Goal: Information Seeking & Learning: Learn about a topic

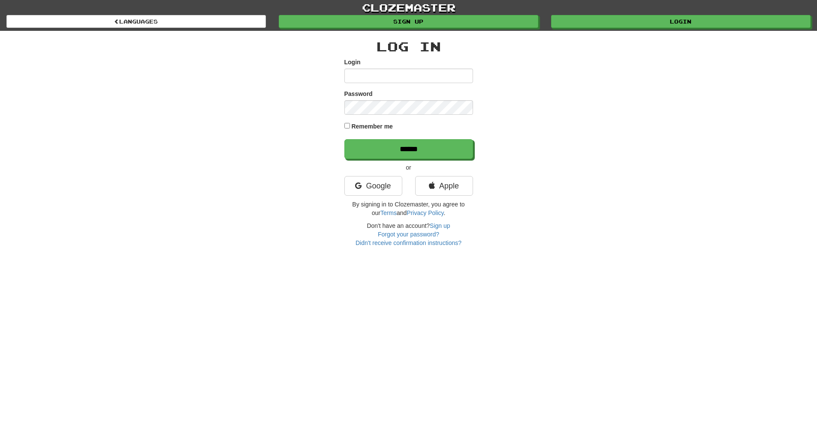
click at [362, 76] on input "Login" at bounding box center [408, 76] width 129 height 15
type input "**********"
click at [344, 139] on input "******" at bounding box center [408, 149] width 129 height 20
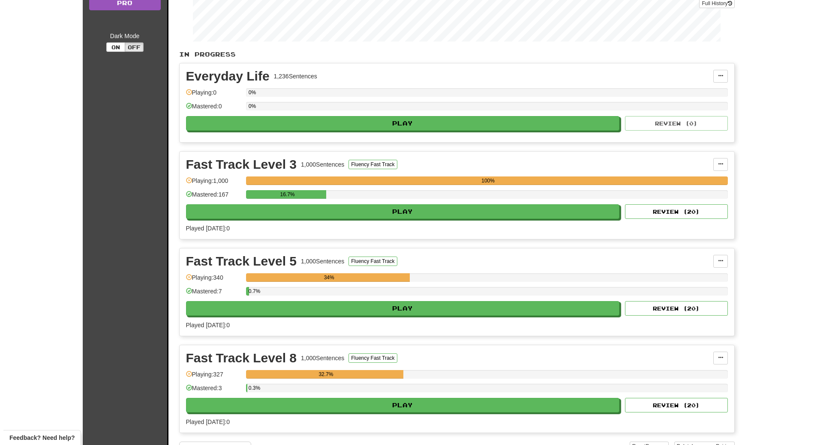
scroll to position [154, 0]
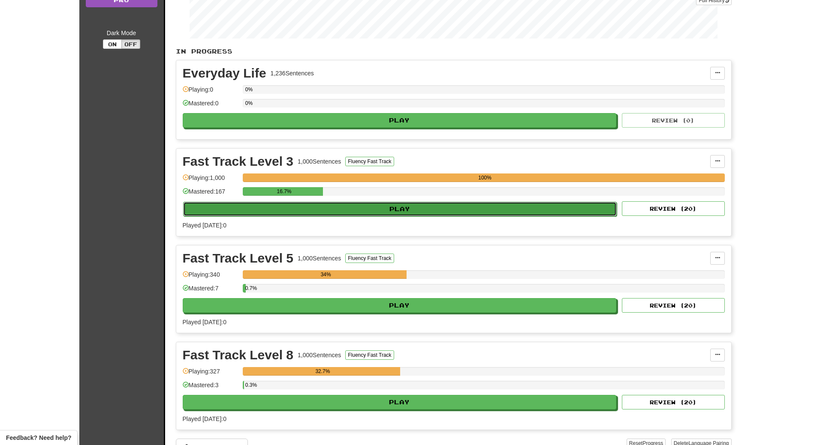
click at [330, 210] on button "Play" at bounding box center [400, 209] width 434 height 15
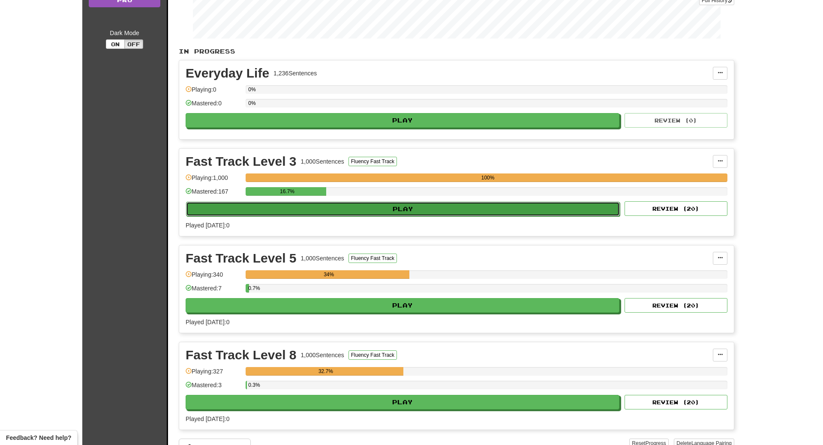
select select "**"
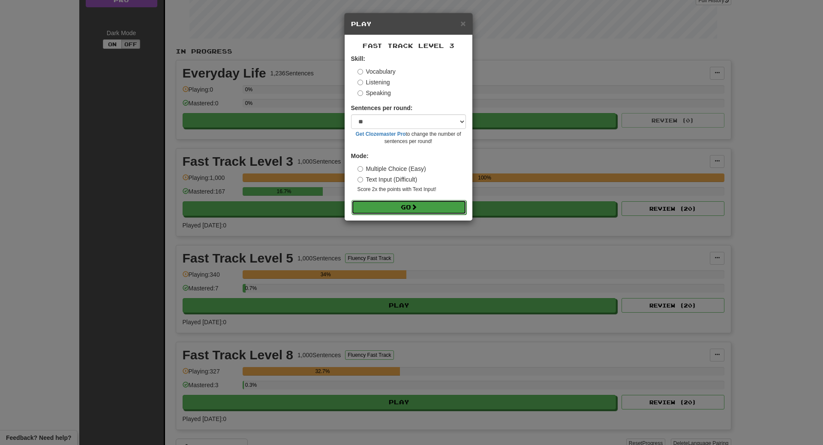
click at [401, 211] on button "Go" at bounding box center [409, 207] width 115 height 15
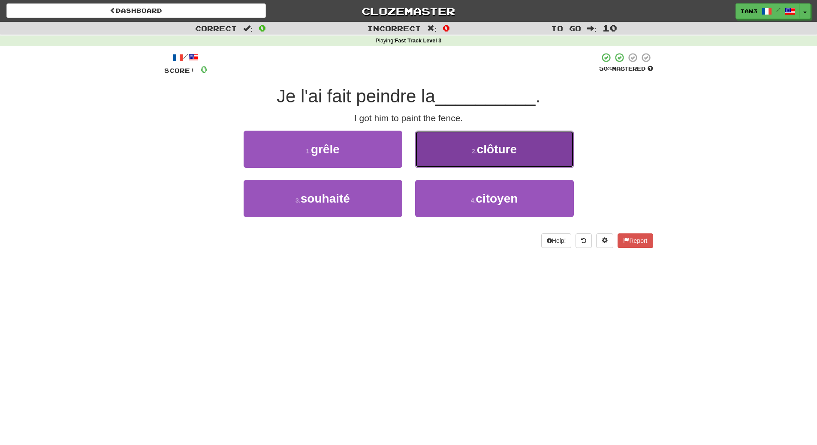
click at [486, 150] on span "clôture" at bounding box center [497, 149] width 40 height 13
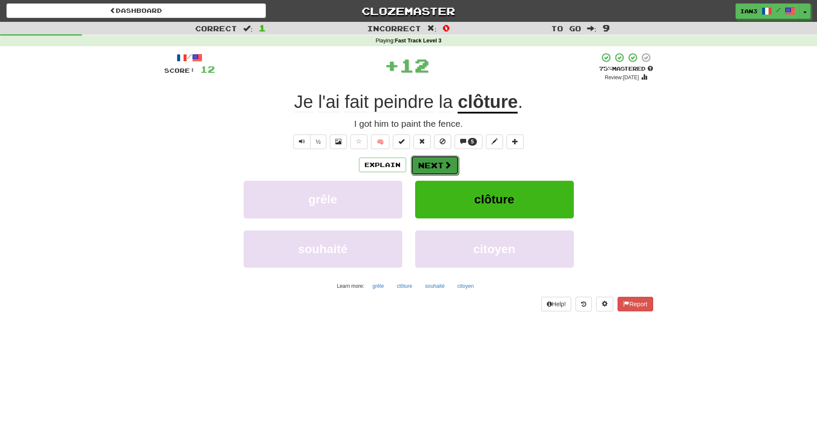
click at [430, 164] on button "Next" at bounding box center [435, 166] width 48 height 20
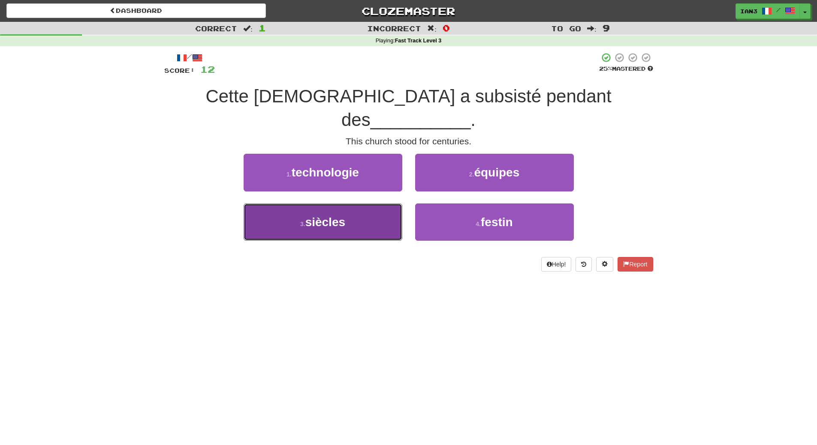
click at [323, 216] on span "siècles" at bounding box center [325, 222] width 40 height 13
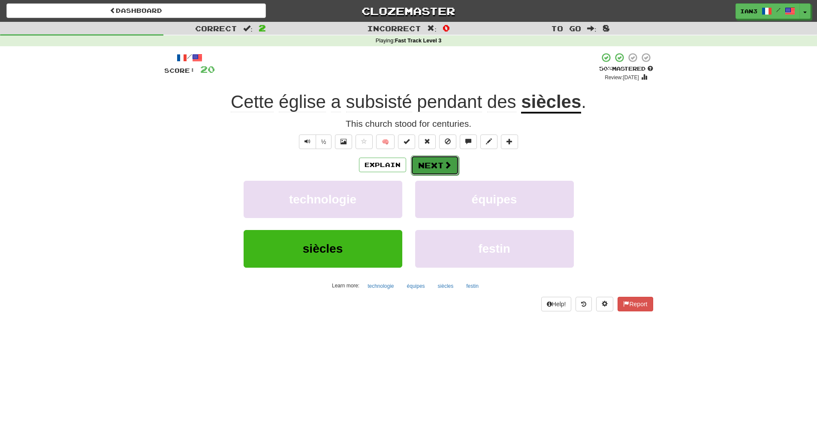
click at [447, 163] on span at bounding box center [448, 165] width 8 height 8
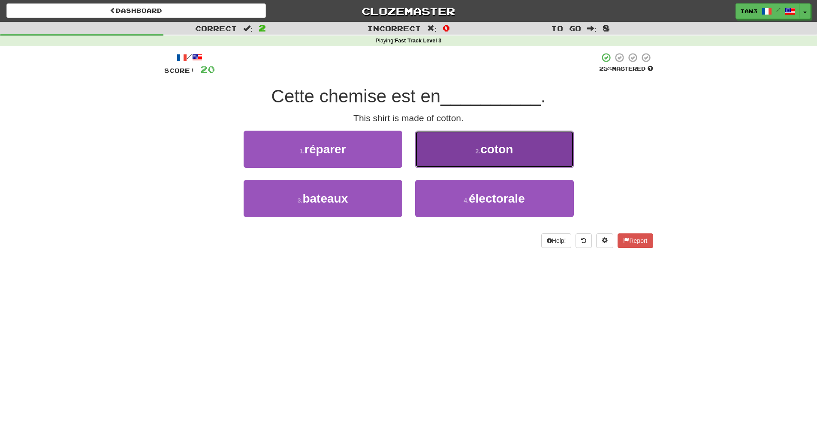
click at [509, 153] on span "coton" at bounding box center [496, 149] width 33 height 13
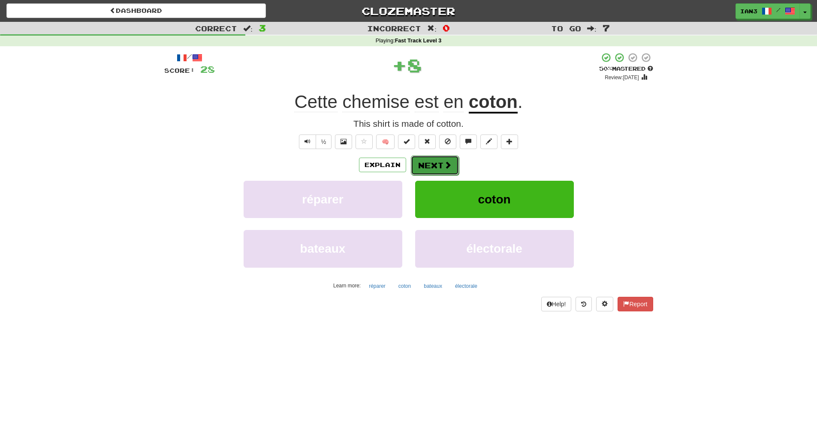
click at [431, 162] on button "Next" at bounding box center [435, 166] width 48 height 20
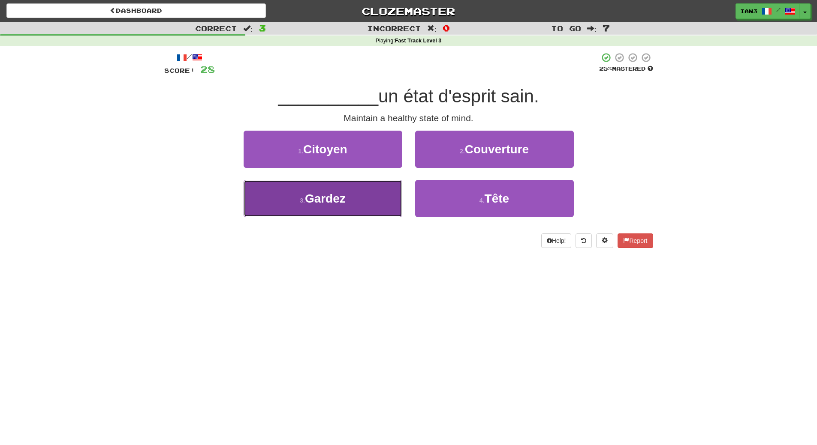
click at [316, 199] on span "Gardez" at bounding box center [325, 198] width 41 height 13
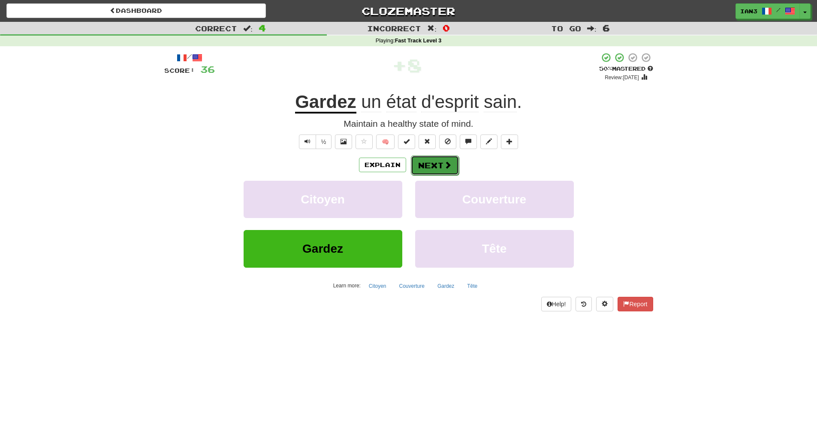
click at [437, 158] on button "Next" at bounding box center [435, 166] width 48 height 20
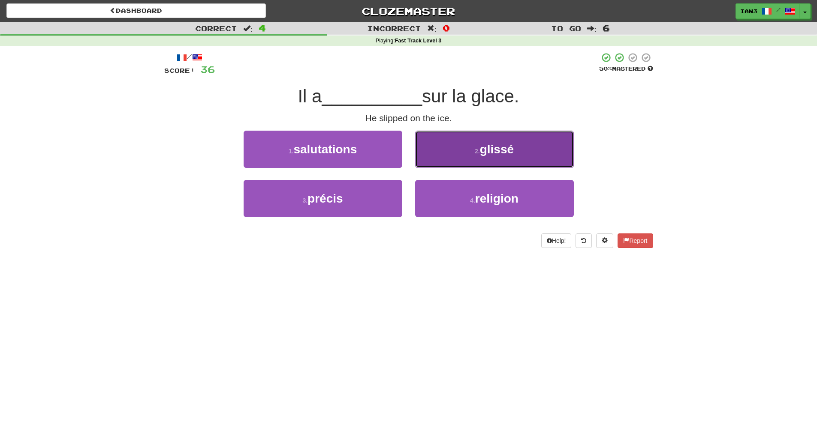
click at [518, 147] on button "2 . glissé" at bounding box center [494, 149] width 159 height 37
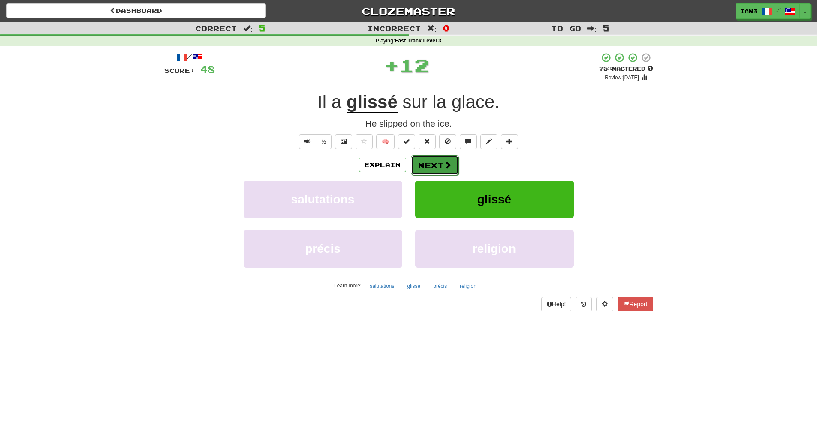
click at [426, 164] on button "Next" at bounding box center [435, 166] width 48 height 20
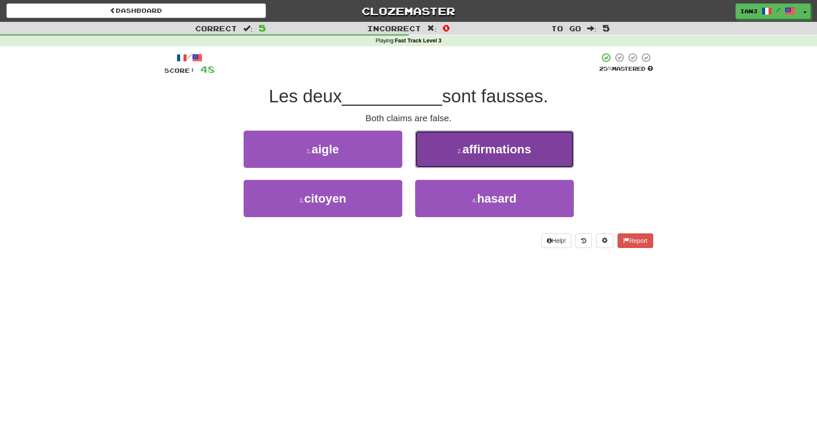
click at [524, 147] on span "affirmations" at bounding box center [496, 149] width 69 height 13
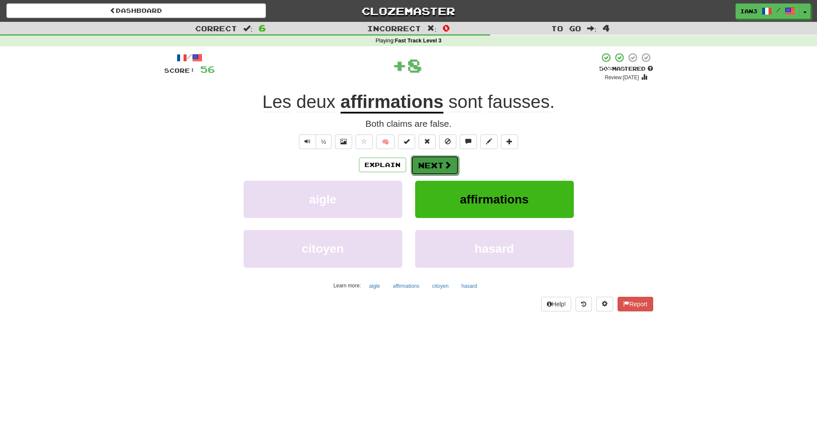
click at [432, 162] on button "Next" at bounding box center [435, 166] width 48 height 20
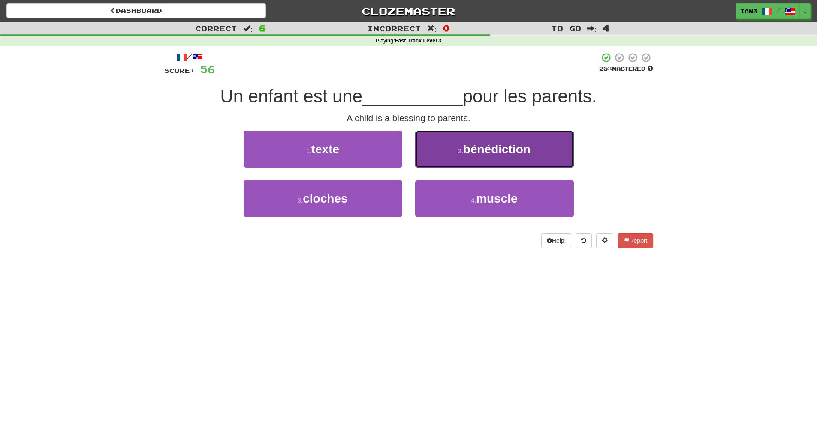
click at [502, 150] on span "bénédiction" at bounding box center [496, 149] width 67 height 13
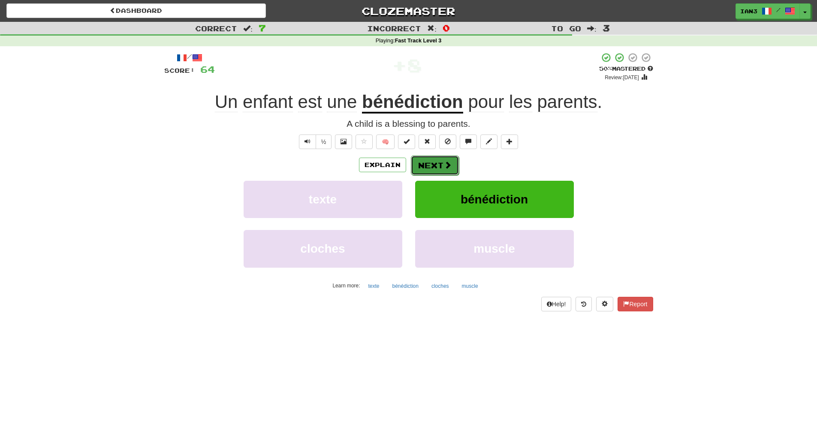
click at [439, 165] on button "Next" at bounding box center [435, 166] width 48 height 20
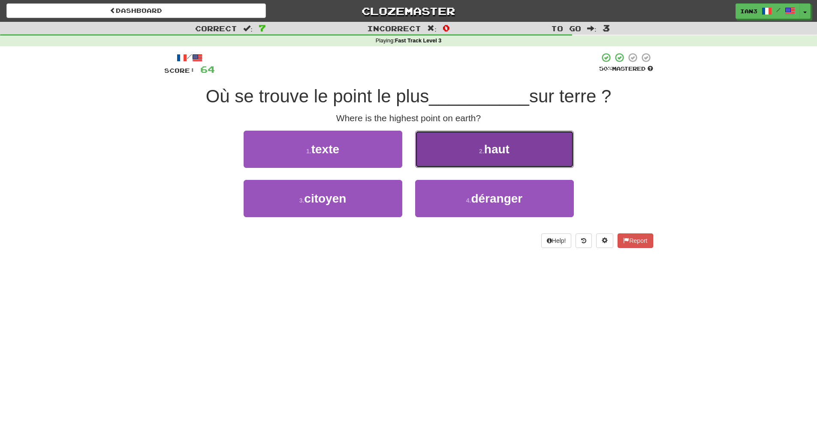
click at [484, 152] on small "2 ." at bounding box center [481, 151] width 5 height 7
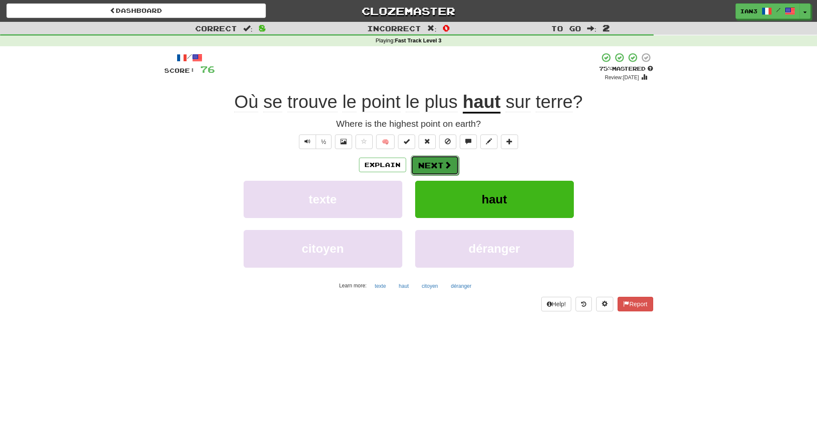
click at [439, 165] on button "Next" at bounding box center [435, 166] width 48 height 20
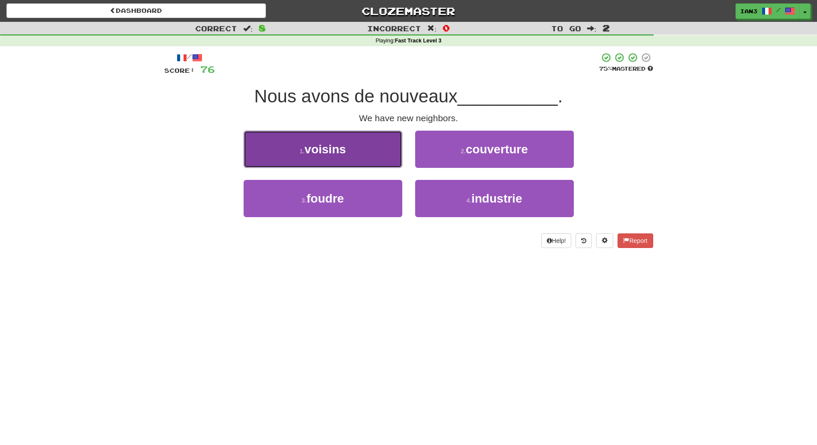
click at [329, 149] on span "voisins" at bounding box center [324, 149] width 41 height 13
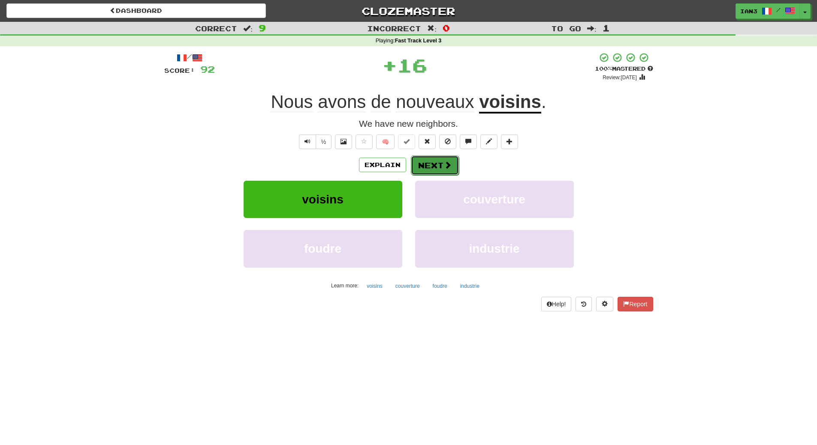
click at [434, 159] on button "Next" at bounding box center [435, 166] width 48 height 20
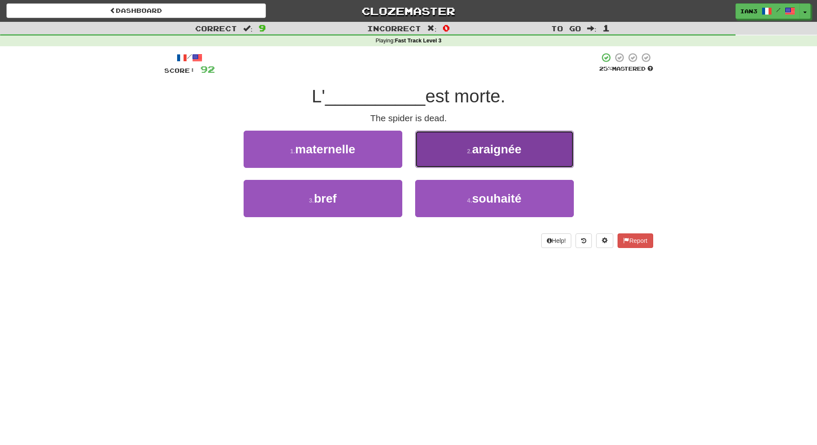
click at [477, 152] on span "araignée" at bounding box center [496, 149] width 49 height 13
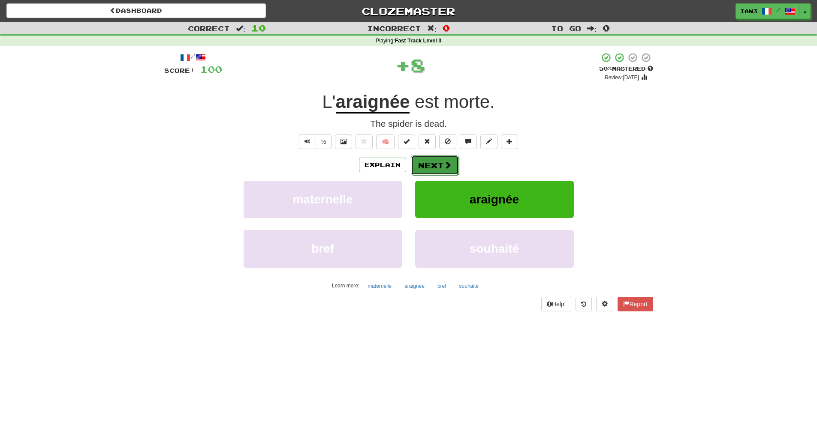
click at [430, 161] on button "Next" at bounding box center [435, 166] width 48 height 20
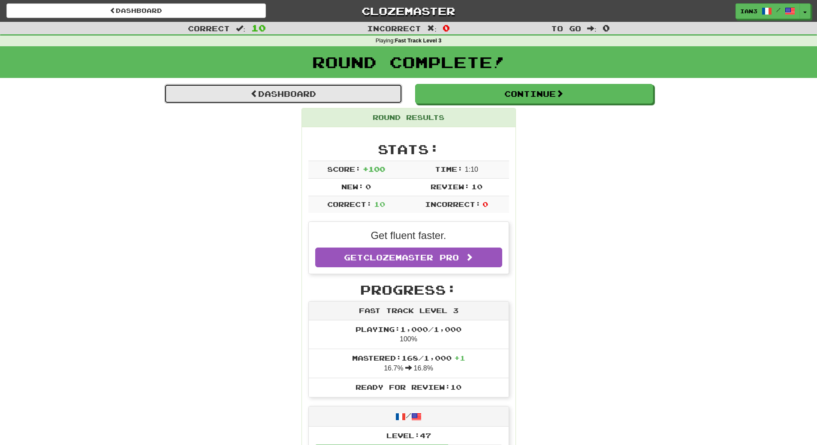
click at [284, 94] on link "Dashboard" at bounding box center [283, 94] width 238 height 20
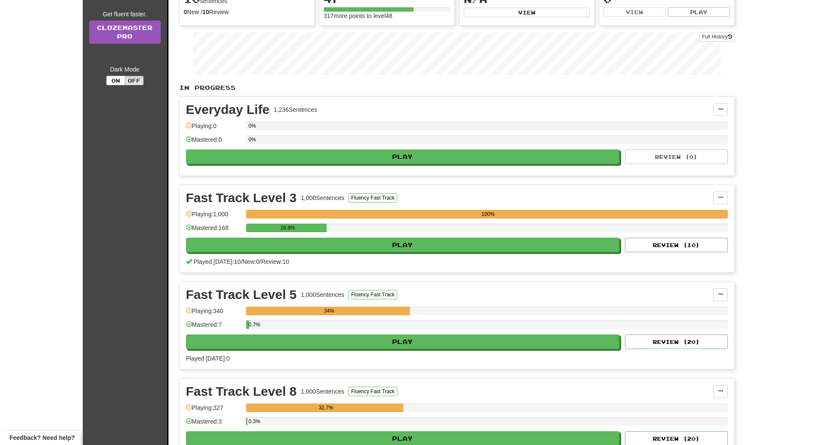
scroll to position [154, 0]
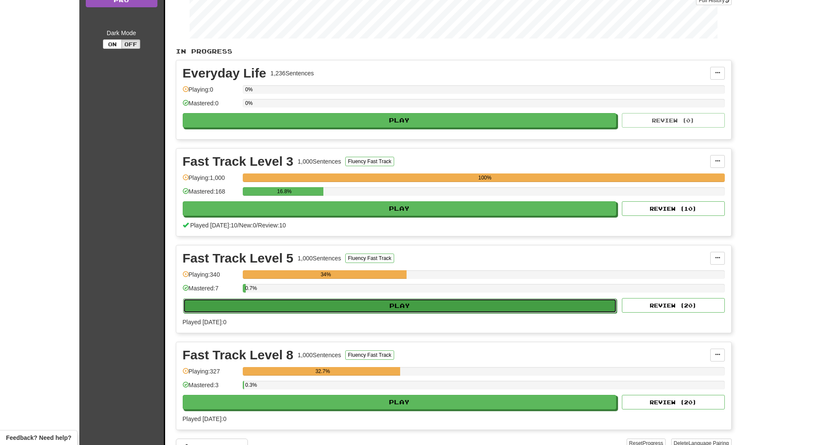
click at [276, 304] on button "Play" at bounding box center [400, 306] width 434 height 15
select select "**"
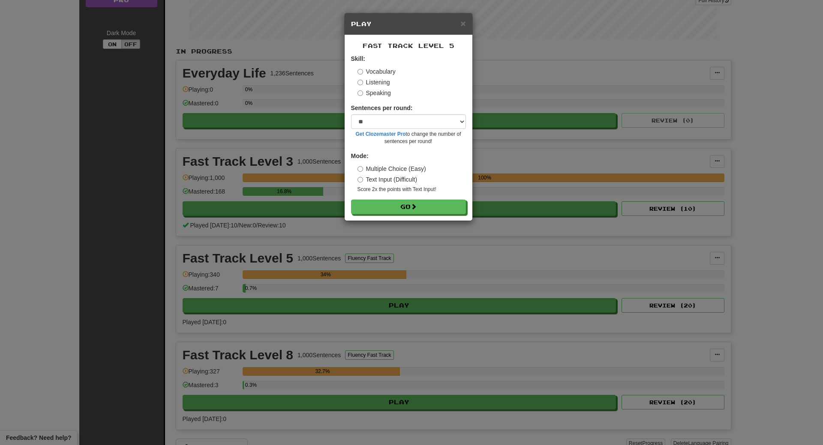
click at [379, 82] on label "Listening" at bounding box center [374, 82] width 33 height 9
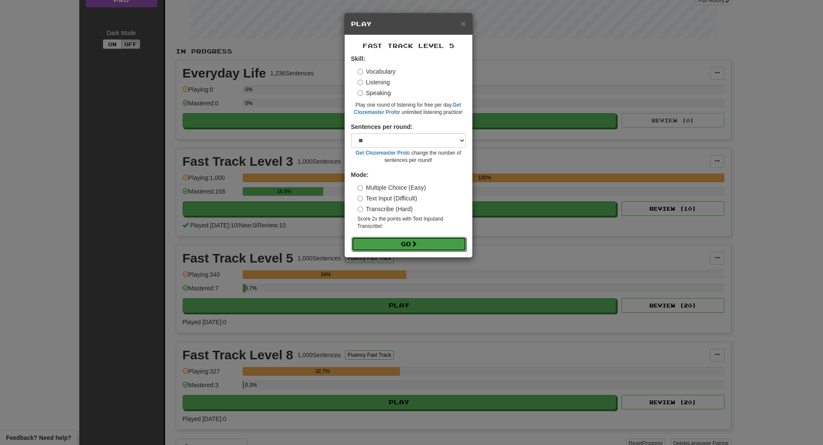
click at [382, 242] on button "Go" at bounding box center [409, 244] width 115 height 15
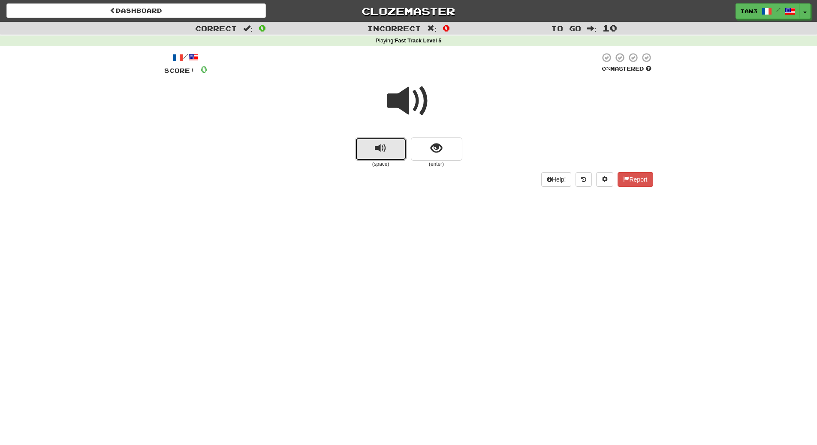
click at [384, 146] on span "replay audio" at bounding box center [381, 149] width 12 height 12
click at [442, 145] on button "show sentence" at bounding box center [436, 149] width 51 height 23
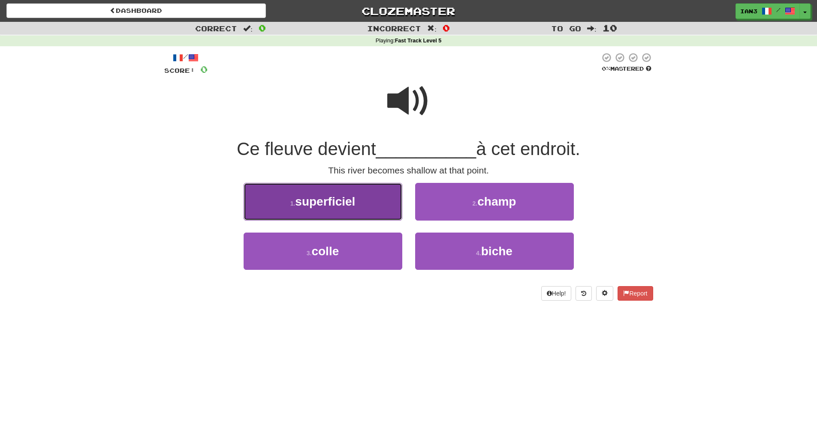
click at [328, 203] on span "superficiel" at bounding box center [325, 201] width 60 height 13
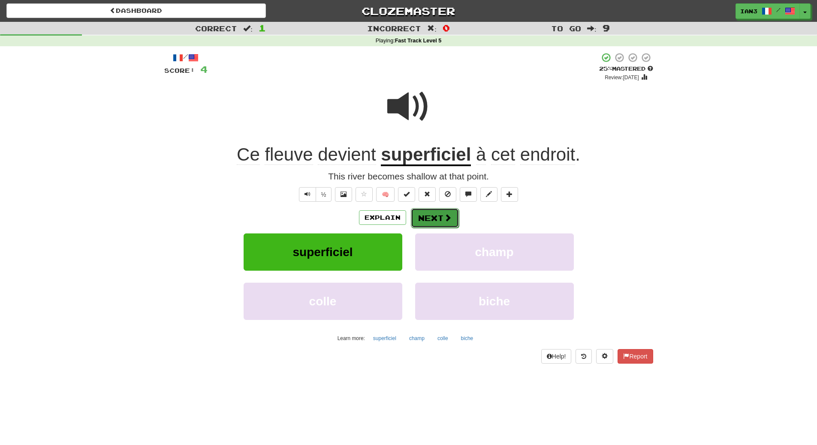
click at [427, 214] on button "Next" at bounding box center [435, 218] width 48 height 20
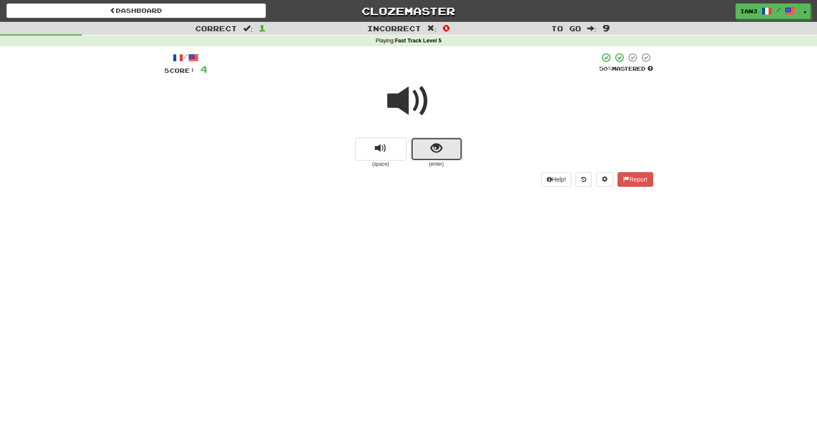
click at [424, 149] on button "show sentence" at bounding box center [436, 149] width 51 height 23
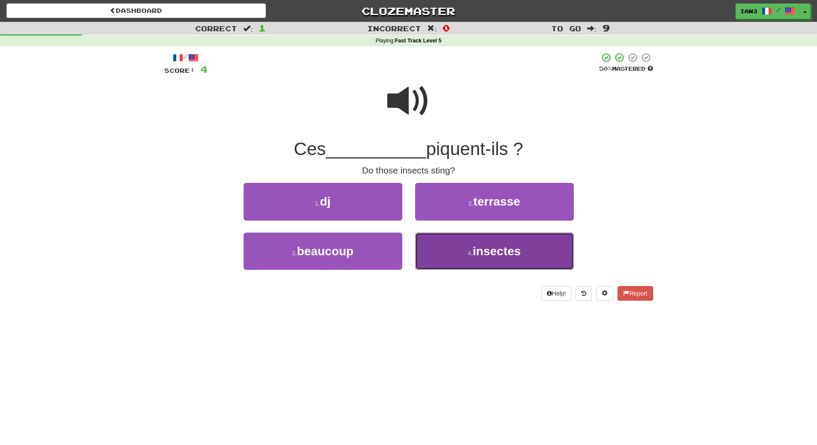
click at [502, 251] on span "insectes" at bounding box center [496, 251] width 48 height 13
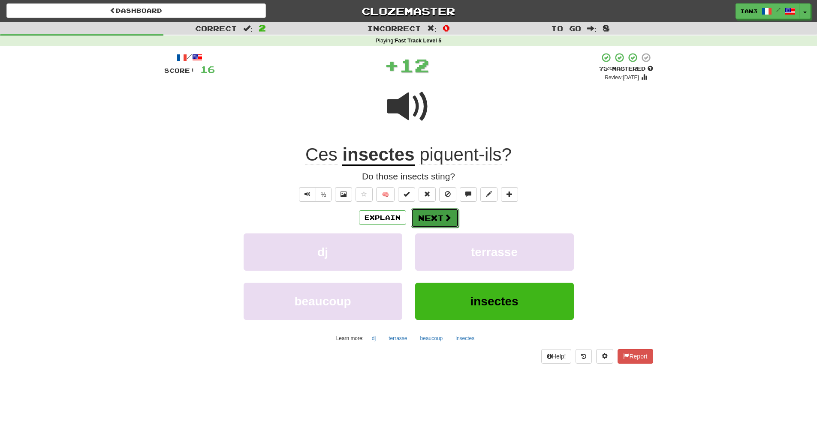
click at [428, 219] on button "Next" at bounding box center [435, 218] width 48 height 20
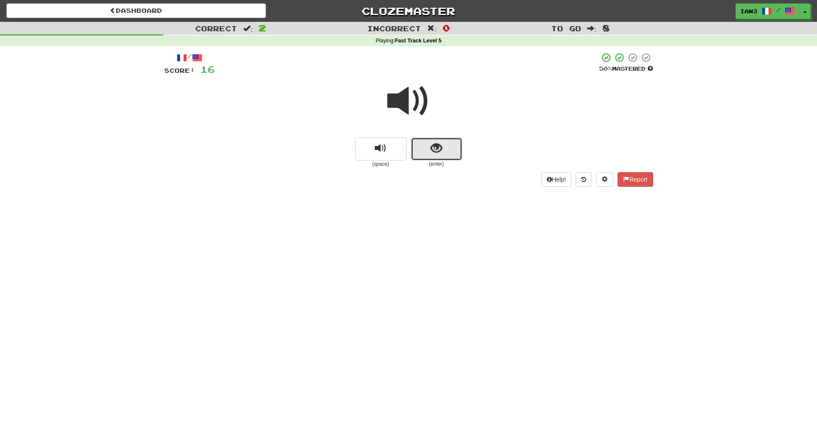
click at [431, 146] on span "show sentence" at bounding box center [436, 149] width 12 height 12
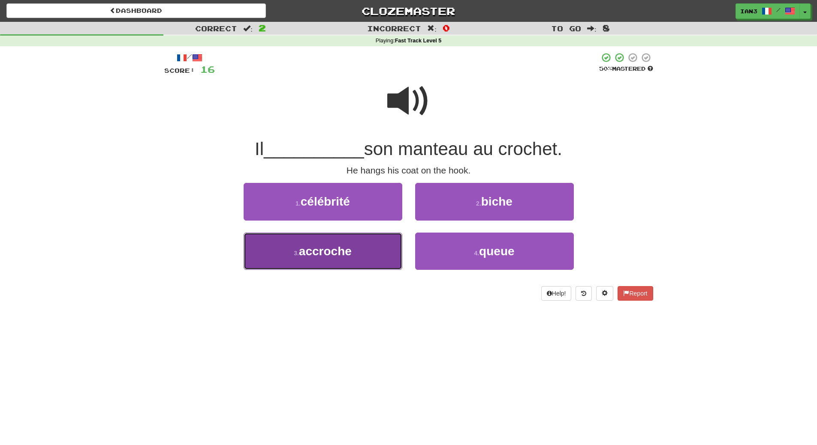
click at [356, 252] on button "3 . accroche" at bounding box center [322, 251] width 159 height 37
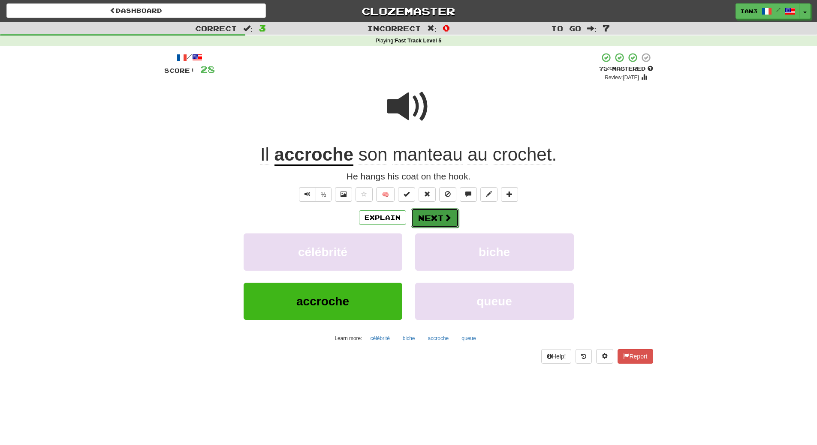
click at [435, 215] on button "Next" at bounding box center [435, 218] width 48 height 20
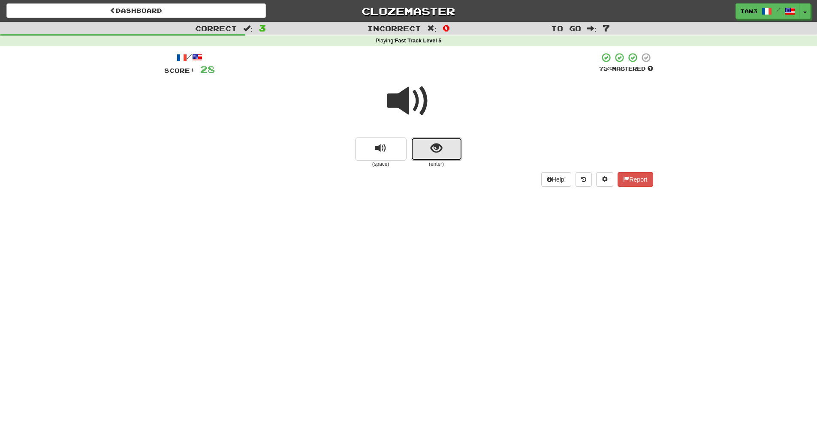
click at [431, 147] on span "show sentence" at bounding box center [436, 149] width 12 height 12
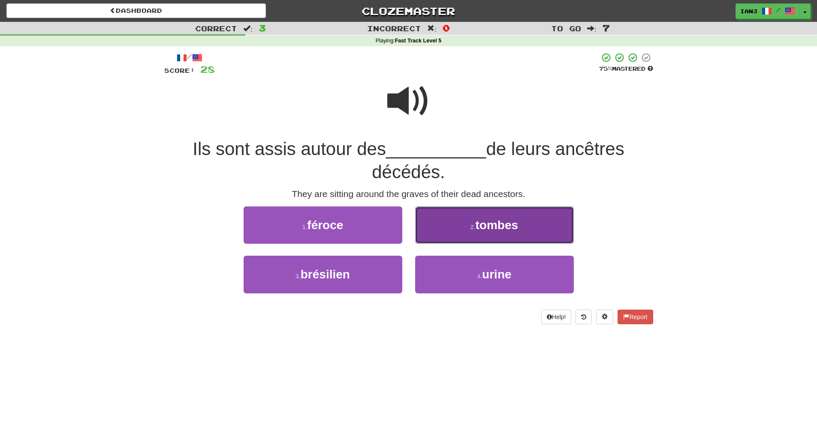
click at [490, 225] on span "tombes" at bounding box center [496, 225] width 43 height 13
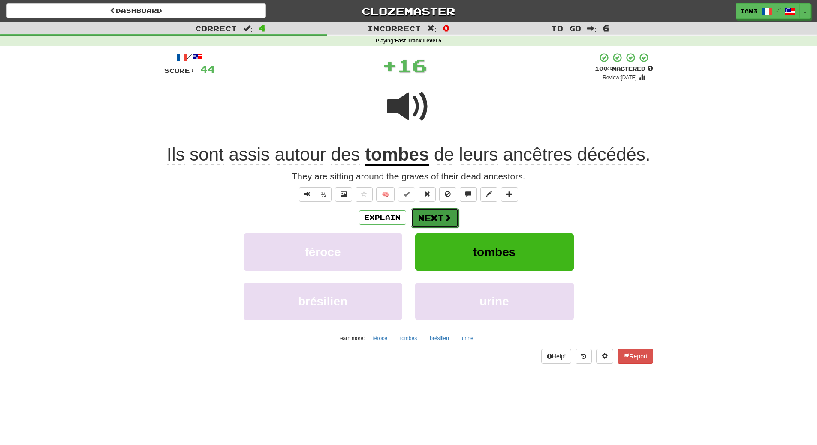
click at [437, 217] on button "Next" at bounding box center [435, 218] width 48 height 20
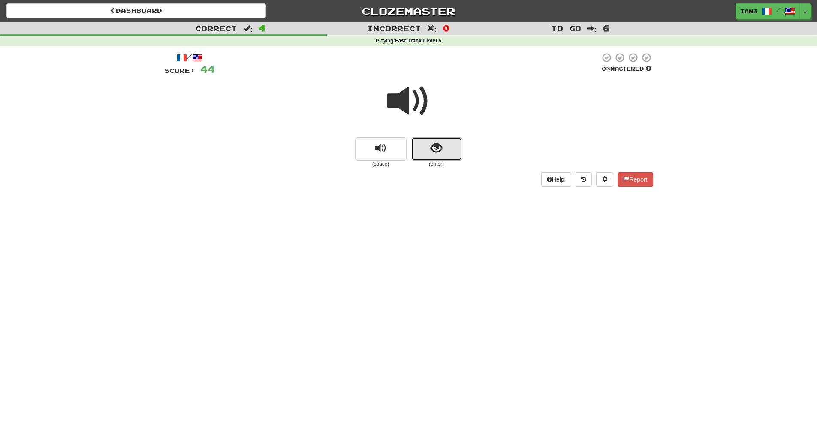
click at [438, 148] on span "show sentence" at bounding box center [436, 149] width 12 height 12
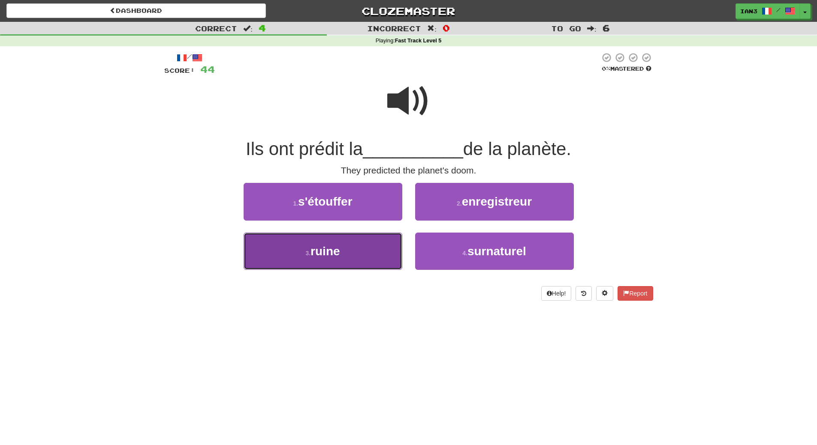
click at [348, 254] on button "3 . ruine" at bounding box center [322, 251] width 159 height 37
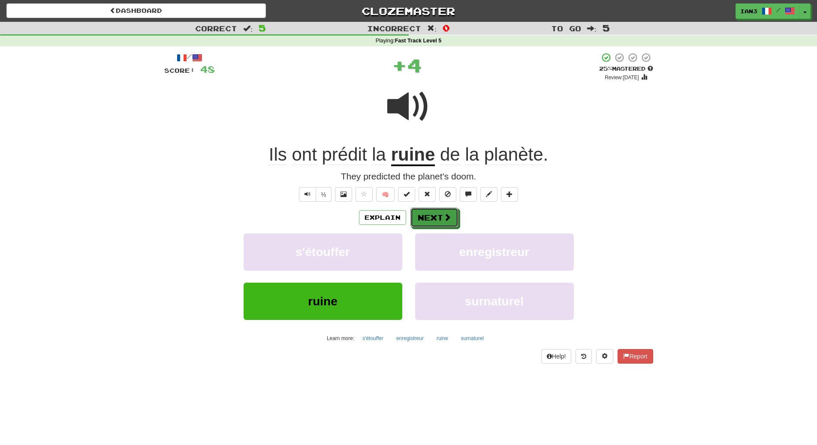
click at [433, 215] on button "Next" at bounding box center [434, 218] width 48 height 20
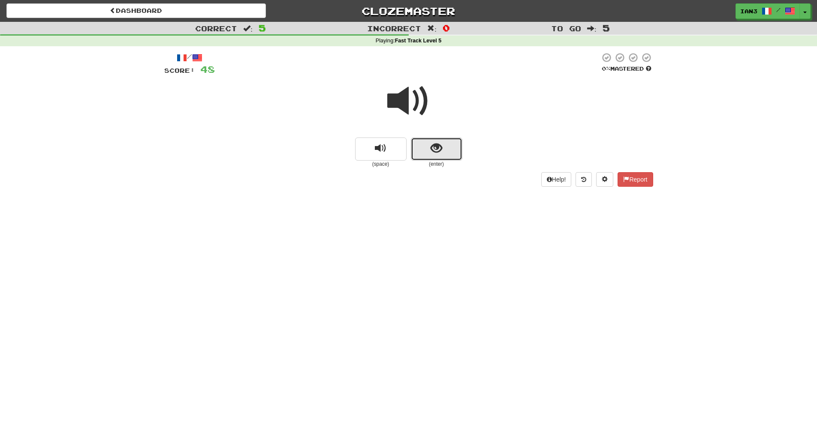
click at [430, 145] on span "show sentence" at bounding box center [436, 149] width 12 height 12
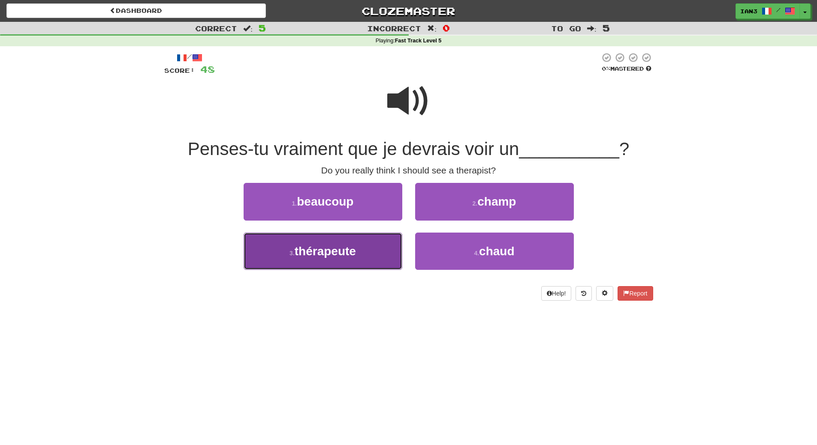
click at [340, 252] on span "thérapeute" at bounding box center [325, 251] width 61 height 13
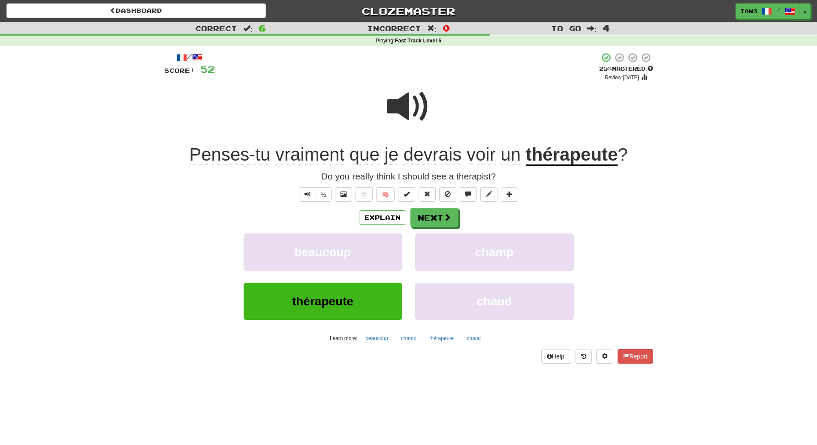
click at [444, 207] on div "/ Score: 52 + 4 25 % Mastered Review: 2025-09-18 Penses-tu vraiment que je devr…" at bounding box center [408, 208] width 489 height 312
click at [440, 216] on button "Next" at bounding box center [435, 218] width 48 height 20
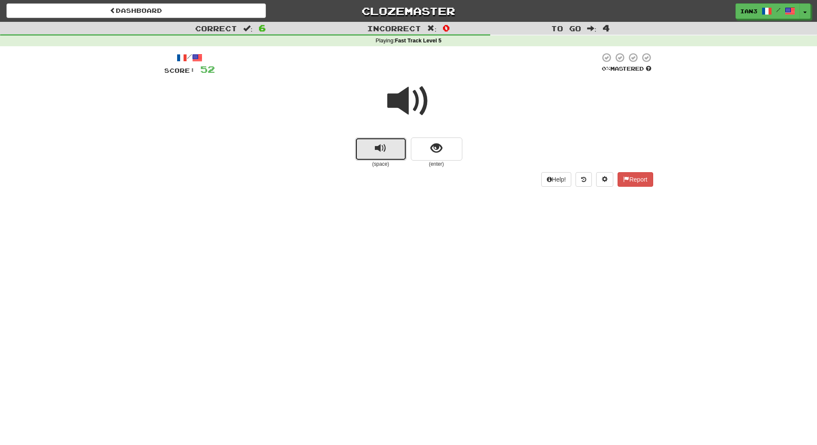
click at [375, 150] on span "replay audio" at bounding box center [381, 149] width 12 height 12
click at [445, 150] on button "show sentence" at bounding box center [436, 149] width 51 height 23
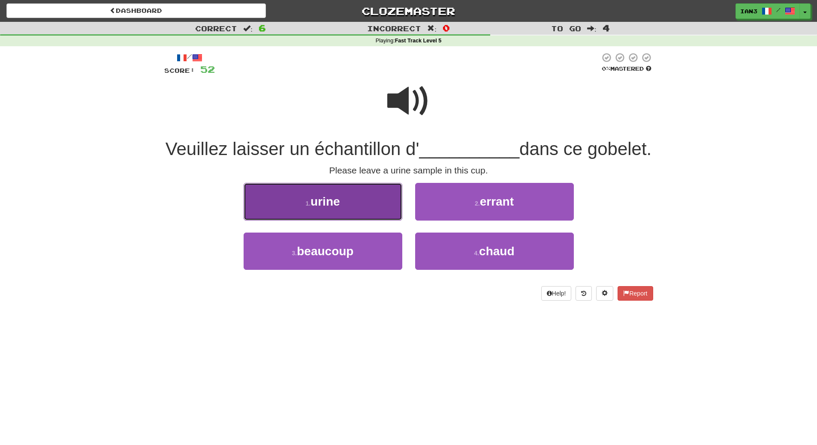
click at [343, 220] on button "1 . urine" at bounding box center [322, 201] width 159 height 37
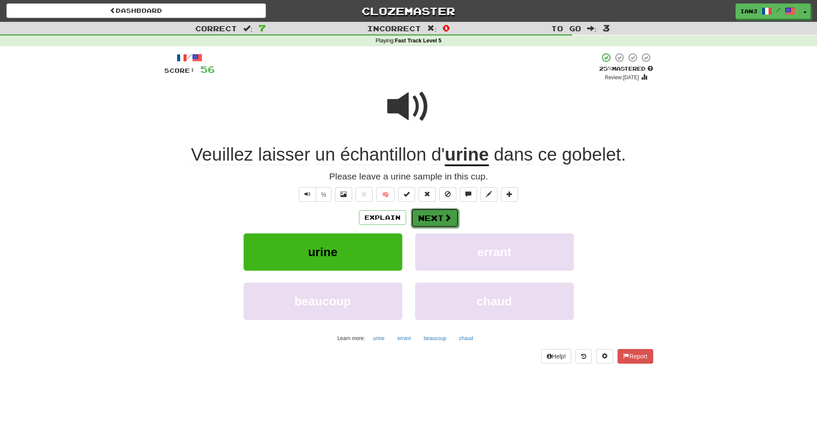
click at [427, 216] on button "Next" at bounding box center [435, 218] width 48 height 20
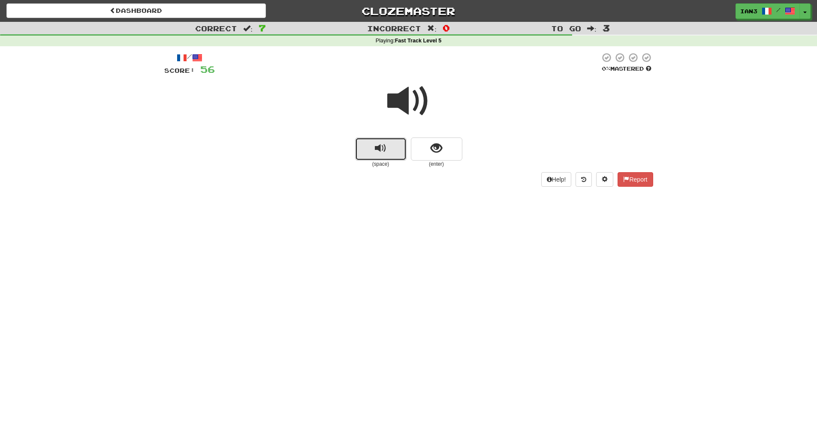
click at [380, 150] on span "replay audio" at bounding box center [381, 149] width 12 height 12
click at [382, 150] on span "replay audio" at bounding box center [381, 149] width 12 height 12
click at [379, 150] on span "replay audio" at bounding box center [381, 149] width 12 height 12
click at [439, 146] on span "show sentence" at bounding box center [436, 149] width 12 height 12
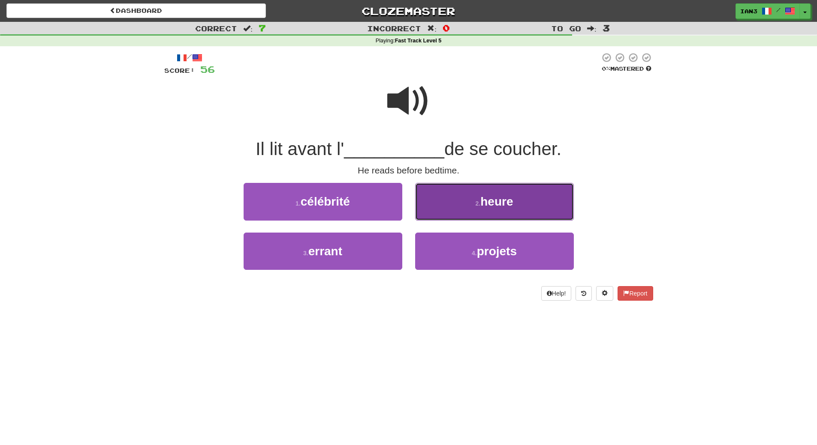
click at [511, 207] on span "heure" at bounding box center [496, 201] width 33 height 13
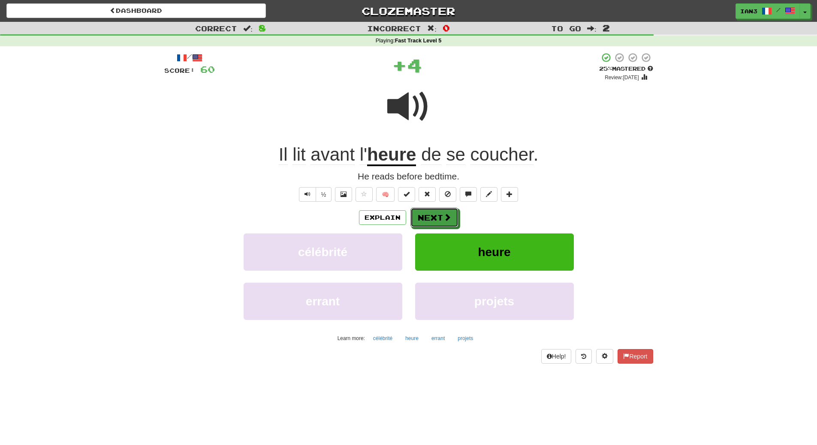
click at [433, 216] on button "Next" at bounding box center [434, 218] width 48 height 20
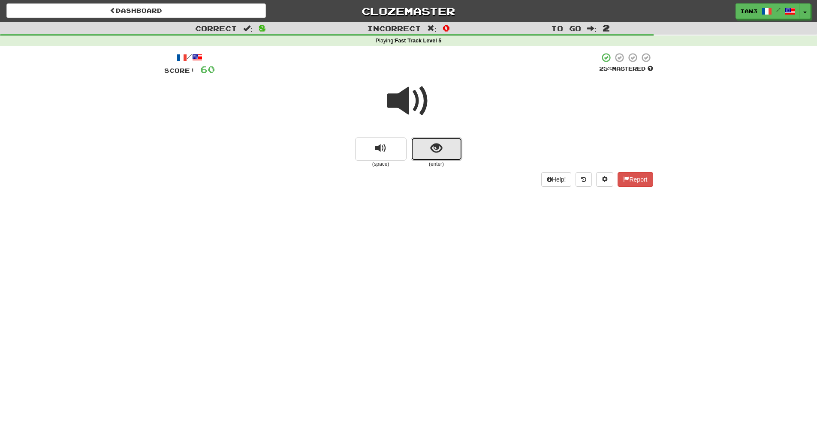
click at [430, 155] on button "show sentence" at bounding box center [436, 149] width 51 height 23
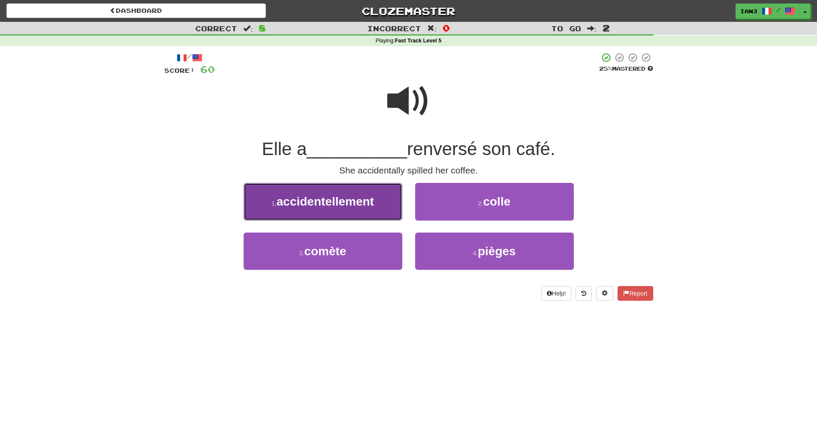
click at [322, 207] on span "accidentellement" at bounding box center [324, 201] width 97 height 13
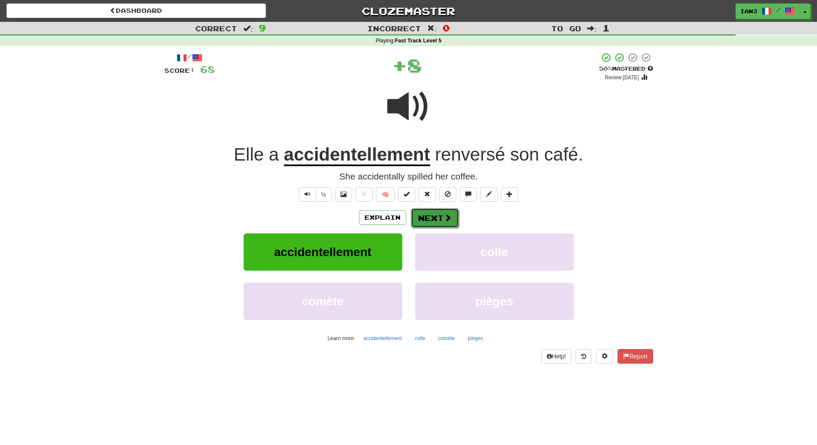
click at [439, 221] on button "Next" at bounding box center [435, 218] width 48 height 20
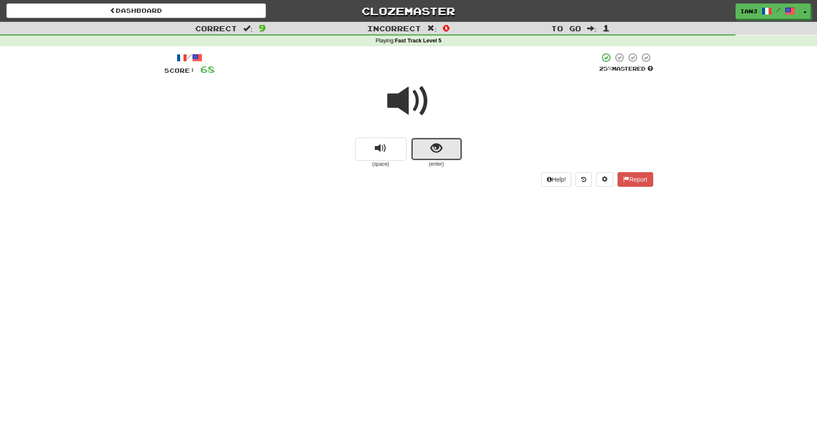
click at [427, 146] on button "show sentence" at bounding box center [436, 149] width 51 height 23
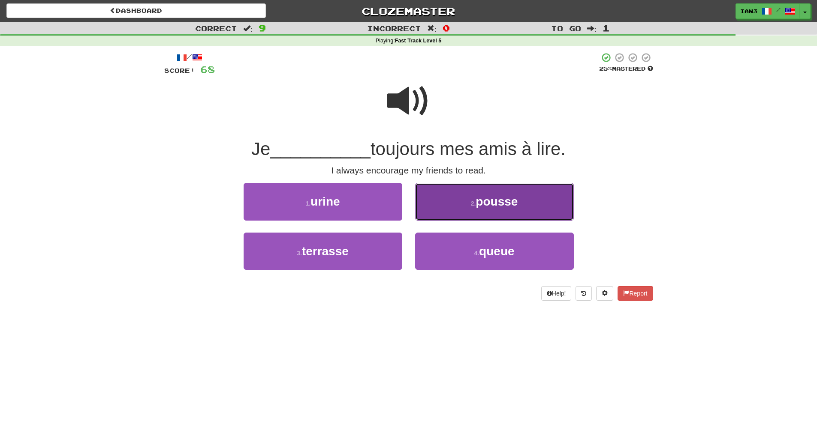
click at [478, 206] on span "pousse" at bounding box center [496, 201] width 42 height 13
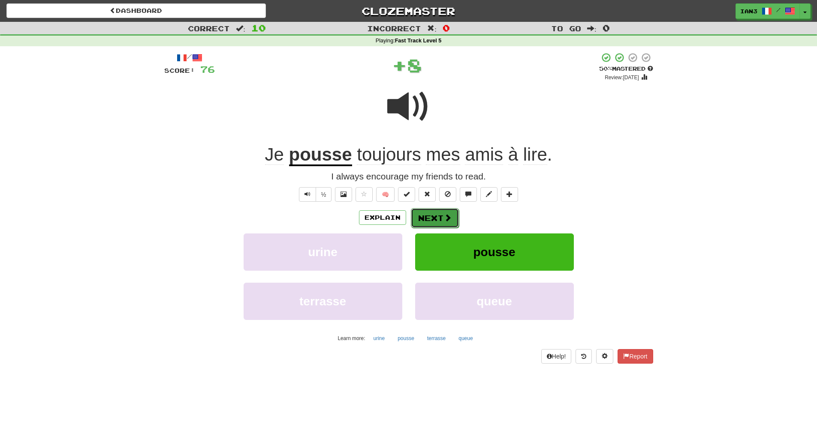
click at [436, 219] on button "Next" at bounding box center [435, 218] width 48 height 20
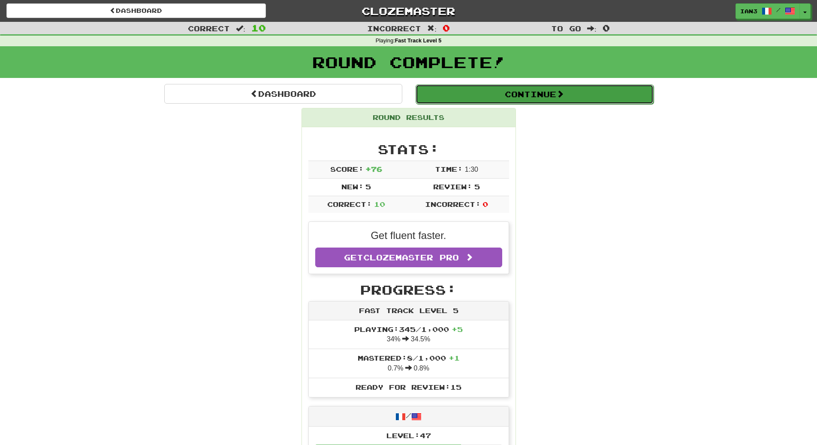
click at [533, 93] on button "Continue" at bounding box center [534, 94] width 238 height 20
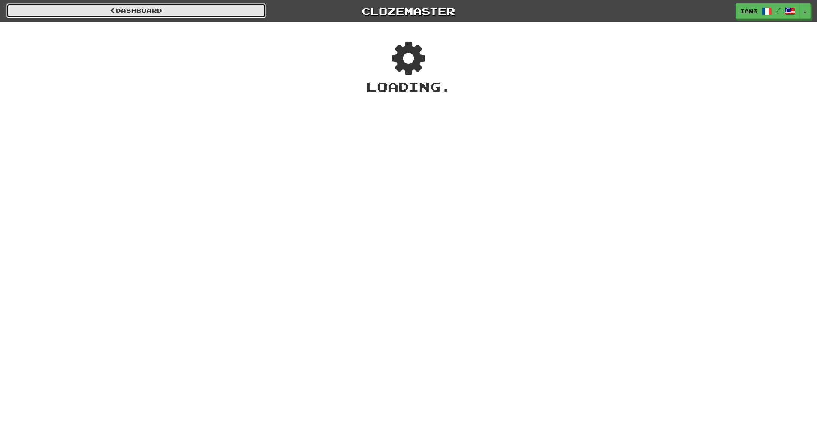
click at [129, 9] on link "Dashboard" at bounding box center [135, 10] width 259 height 15
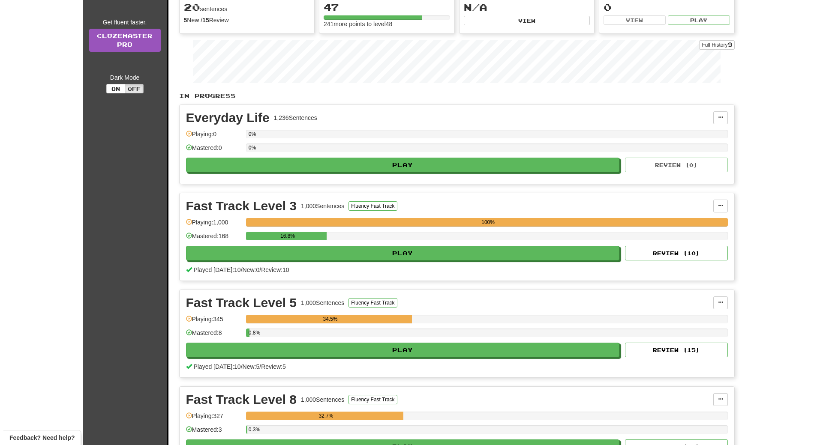
scroll to position [206, 0]
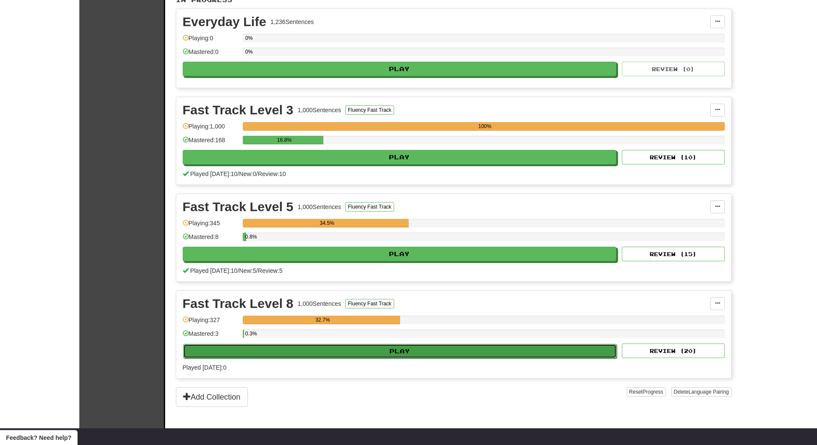
click at [292, 353] on button "Play" at bounding box center [400, 351] width 434 height 15
select select "**"
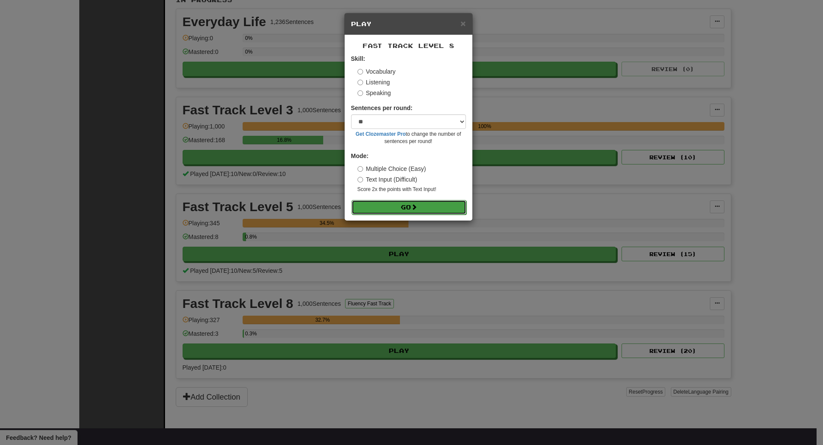
click at [397, 202] on button "Go" at bounding box center [409, 207] width 115 height 15
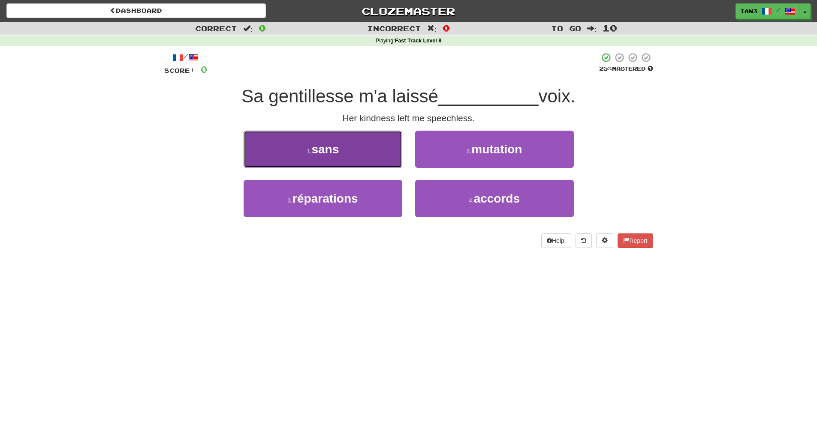
click at [333, 149] on span "sans" at bounding box center [324, 149] width 27 height 13
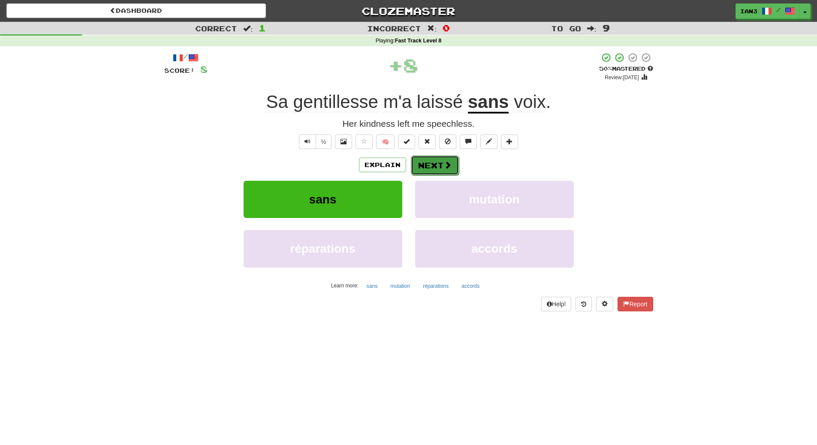
click at [444, 164] on span at bounding box center [448, 165] width 8 height 8
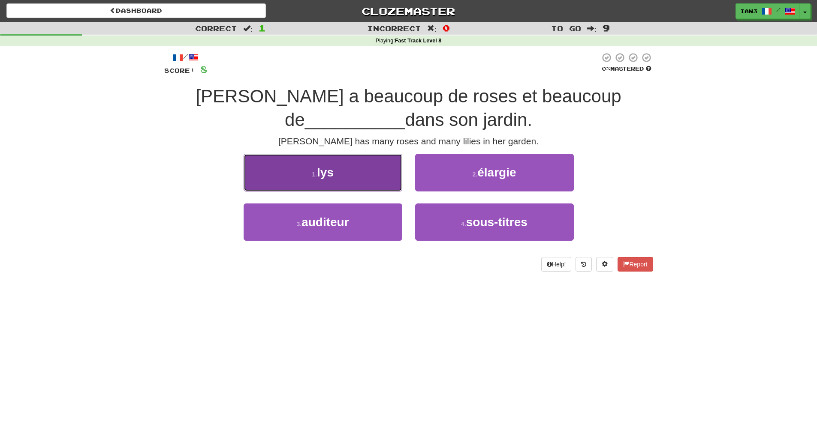
click at [342, 166] on button "1 . lys" at bounding box center [322, 172] width 159 height 37
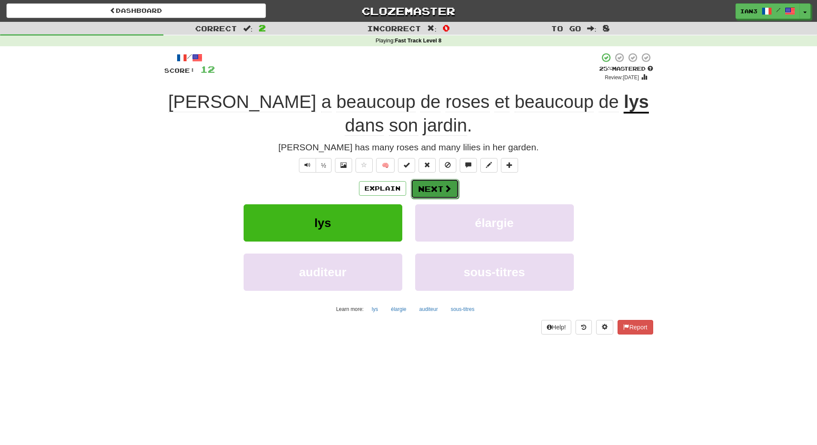
click at [436, 189] on button "Next" at bounding box center [435, 189] width 48 height 20
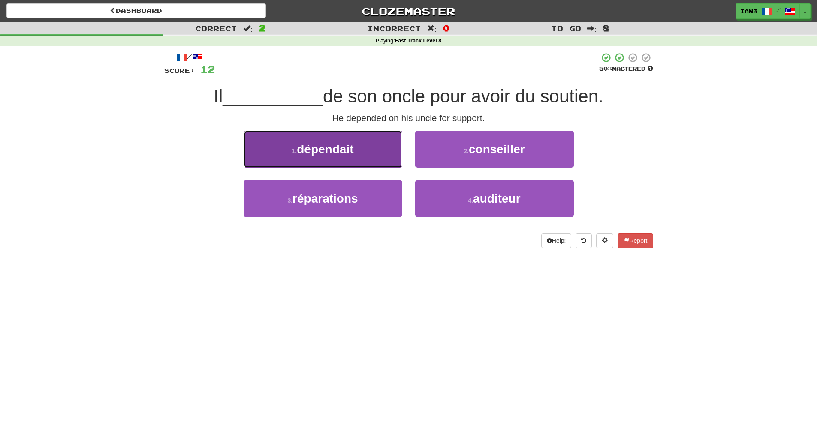
click at [348, 154] on span "dépendait" at bounding box center [325, 149] width 57 height 13
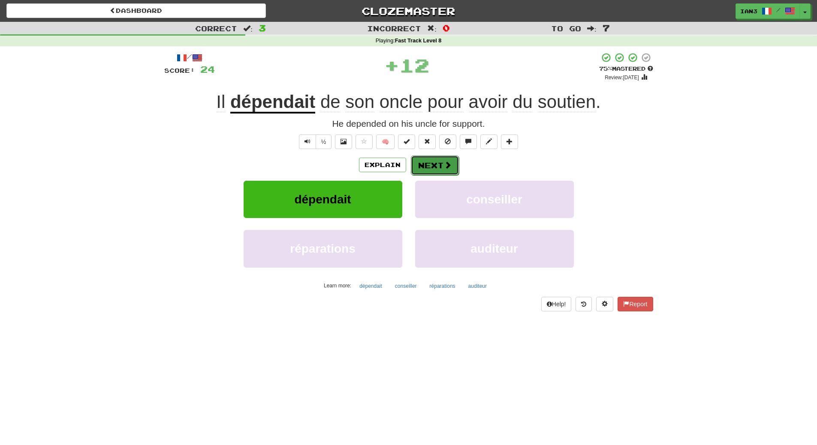
click at [430, 163] on button "Next" at bounding box center [435, 166] width 48 height 20
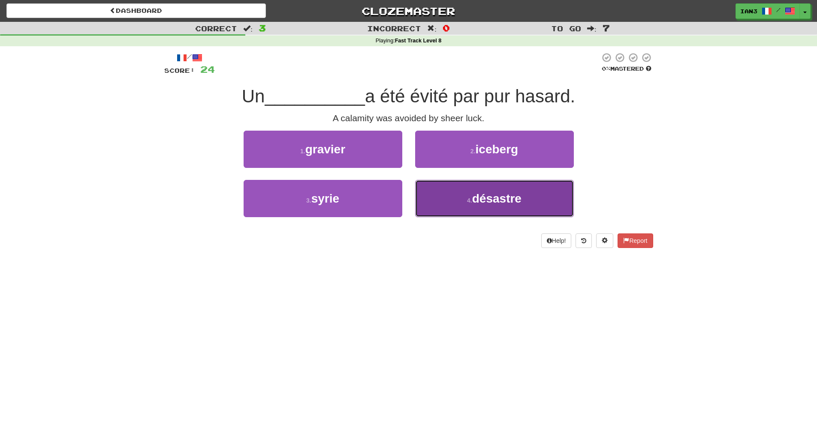
click at [485, 201] on span "désastre" at bounding box center [496, 198] width 49 height 13
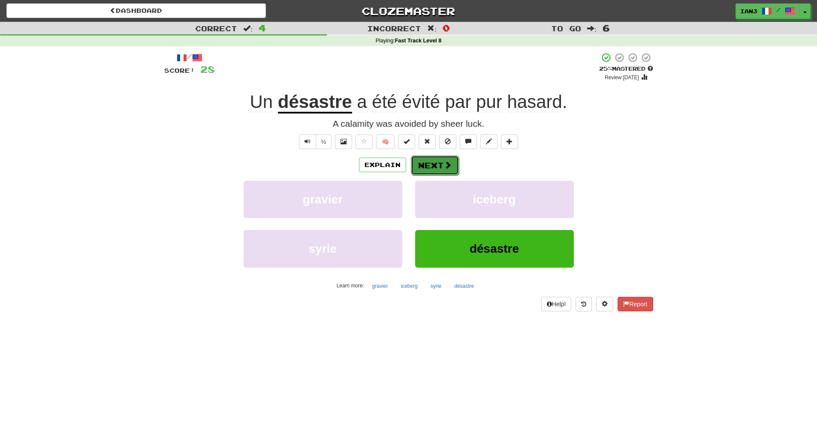
click at [431, 166] on button "Next" at bounding box center [435, 166] width 48 height 20
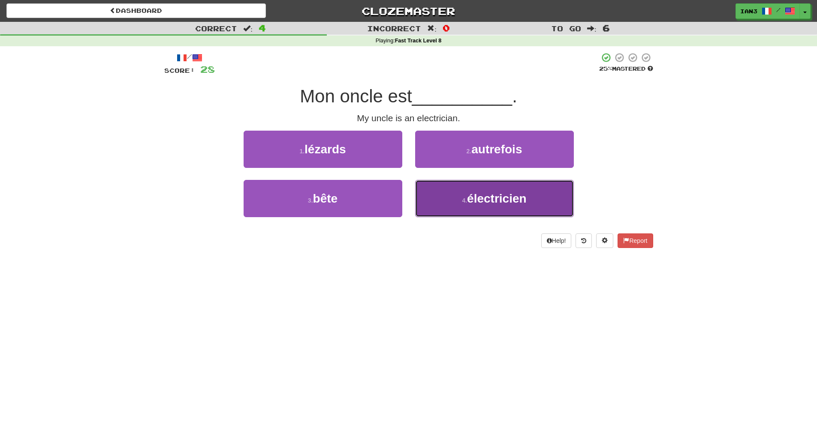
click at [479, 199] on span "électricien" at bounding box center [497, 198] width 60 height 13
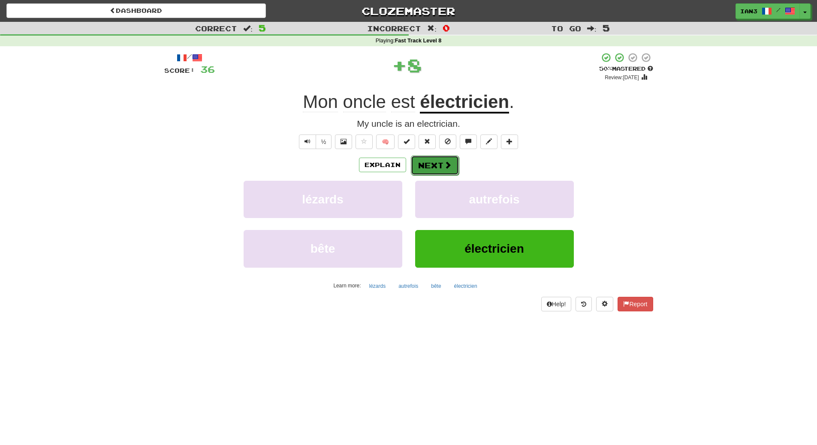
click at [439, 159] on button "Next" at bounding box center [435, 166] width 48 height 20
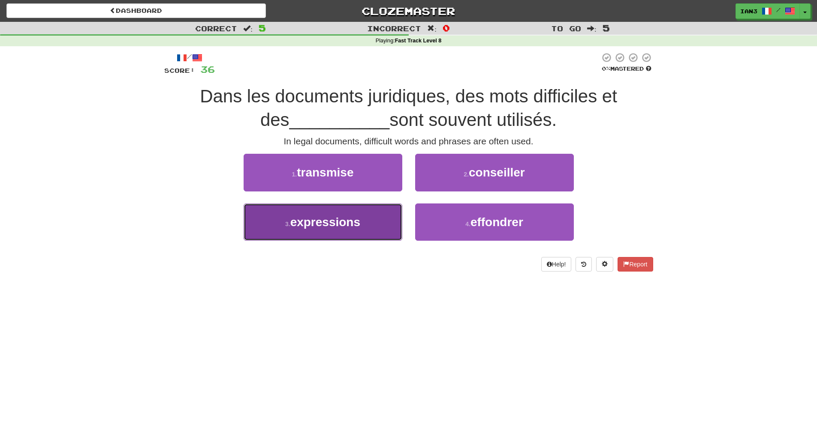
click at [323, 228] on span "expressions" at bounding box center [325, 222] width 70 height 13
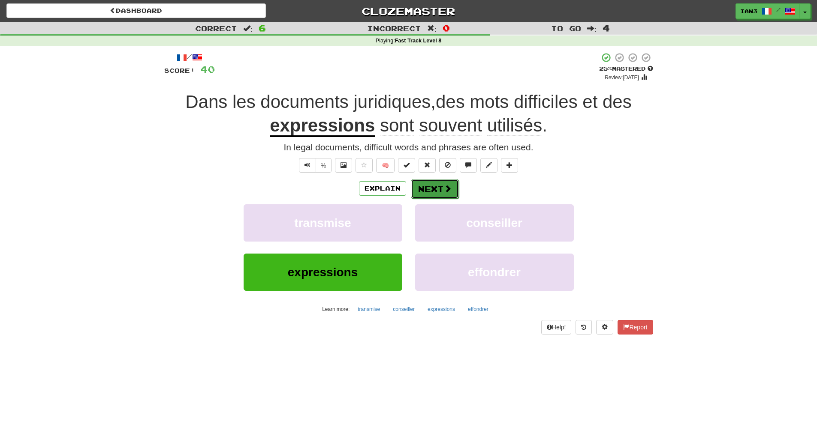
click at [434, 193] on button "Next" at bounding box center [435, 189] width 48 height 20
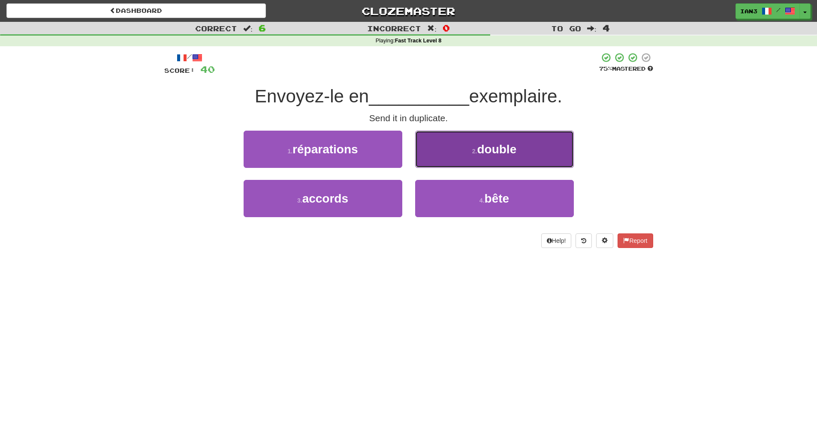
click at [527, 149] on button "2 . double" at bounding box center [494, 149] width 159 height 37
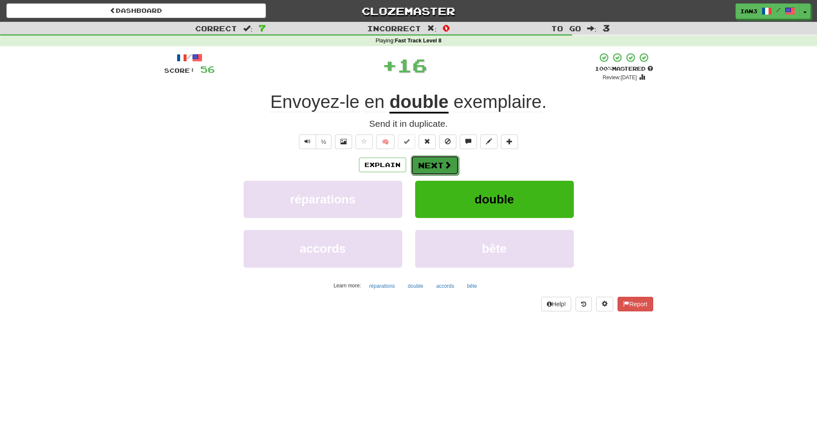
click at [436, 167] on button "Next" at bounding box center [435, 166] width 48 height 20
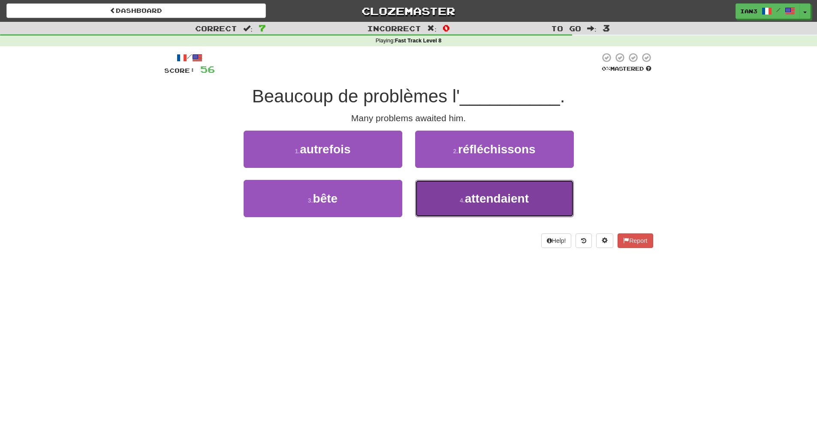
click at [494, 198] on span "attendaient" at bounding box center [497, 198] width 64 height 13
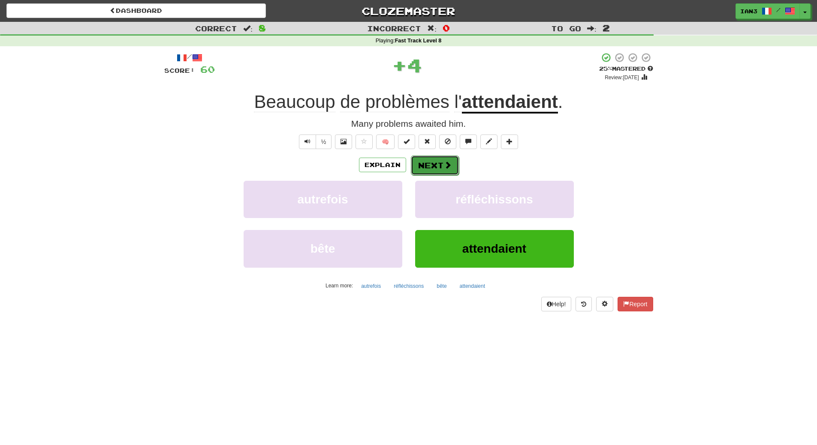
click at [433, 165] on button "Next" at bounding box center [435, 166] width 48 height 20
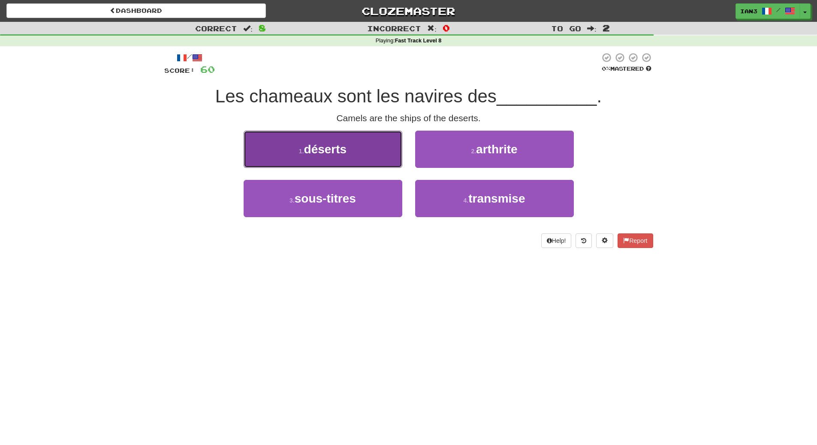
click at [363, 153] on button "1 . déserts" at bounding box center [322, 149] width 159 height 37
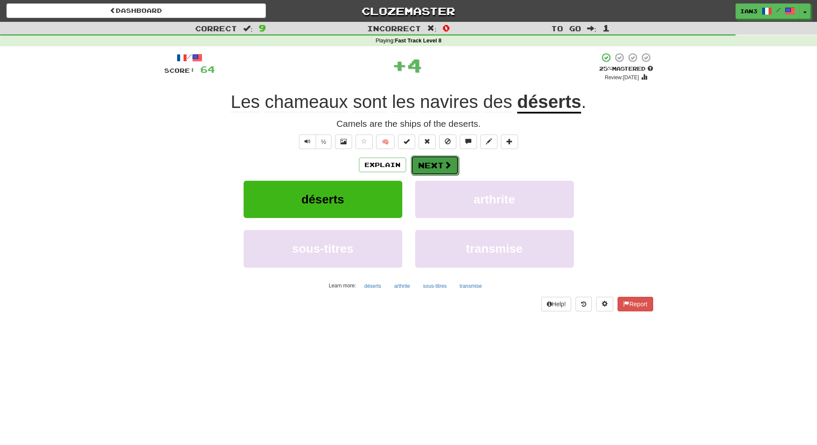
click at [437, 163] on button "Next" at bounding box center [435, 166] width 48 height 20
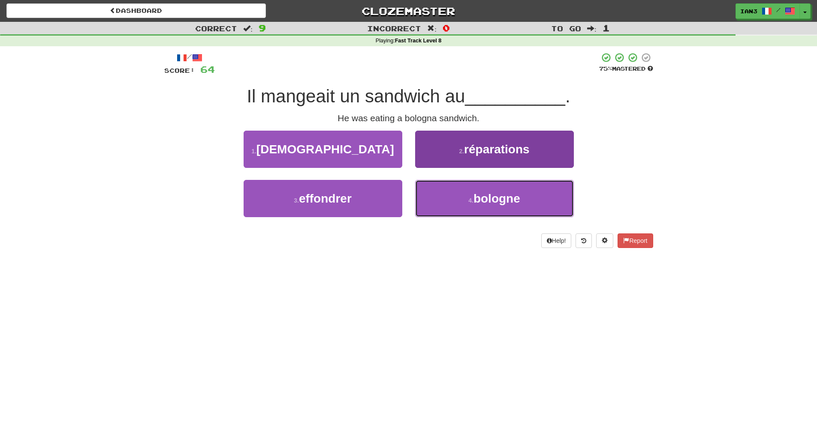
click at [494, 203] on span "bologne" at bounding box center [496, 198] width 47 height 13
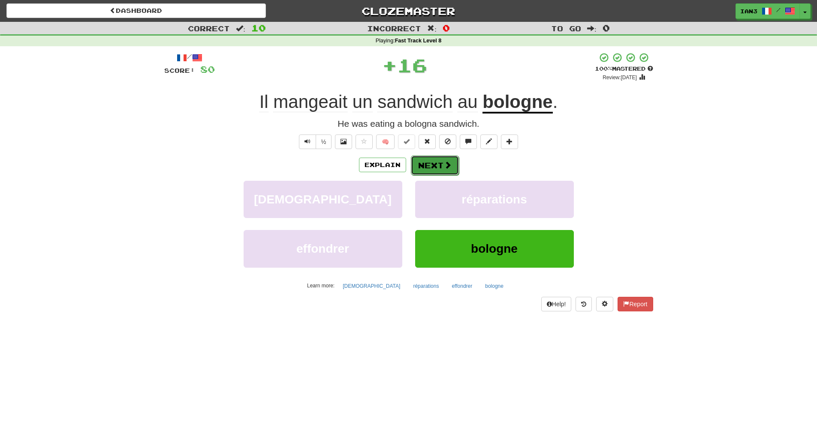
click at [435, 164] on button "Next" at bounding box center [435, 166] width 48 height 20
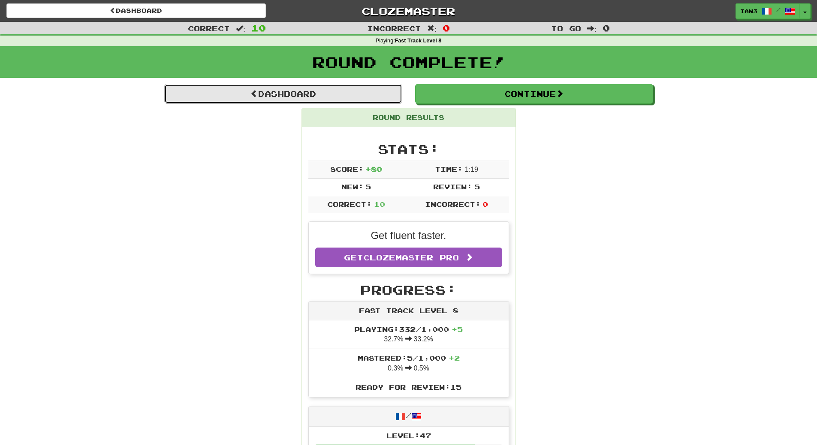
click at [278, 96] on link "Dashboard" at bounding box center [283, 94] width 238 height 20
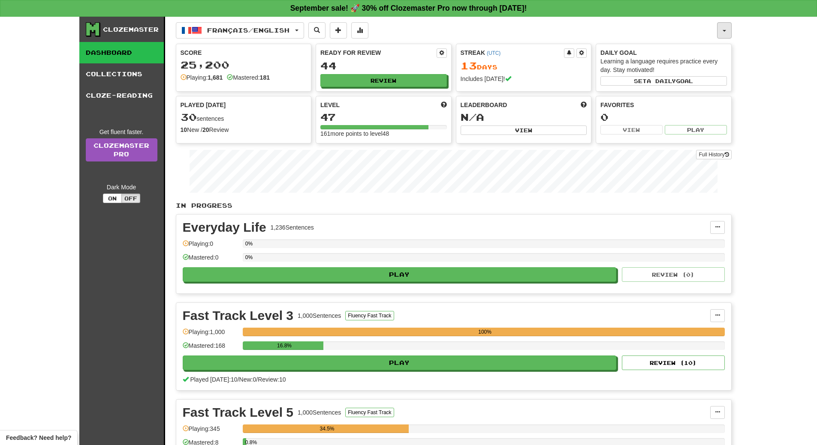
click at [726, 30] on button "button" at bounding box center [724, 30] width 15 height 16
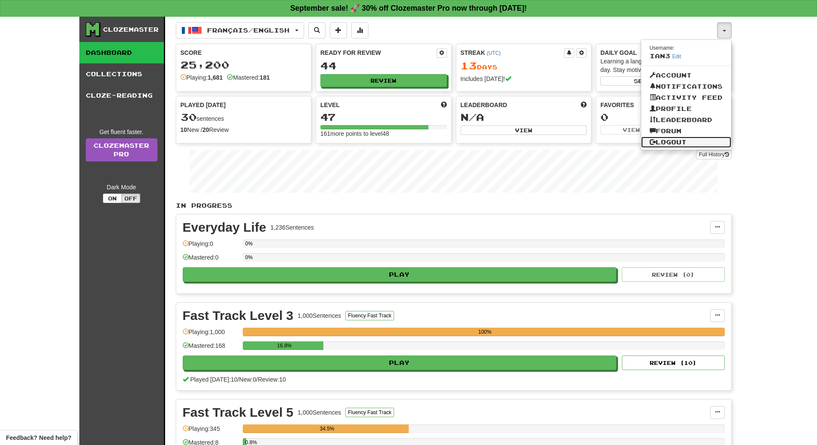
click at [686, 141] on link "Logout" at bounding box center [686, 142] width 90 height 11
